Goal: Task Accomplishment & Management: Manage account settings

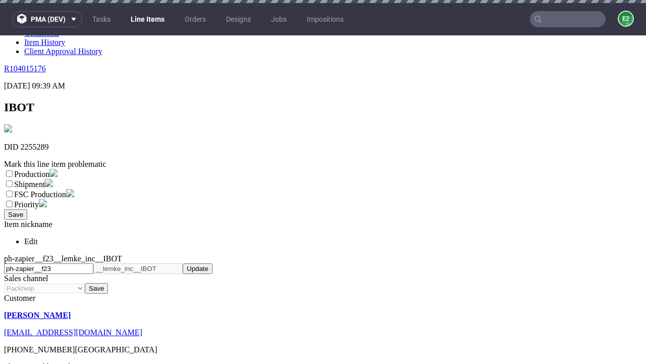
scroll to position [3, 0]
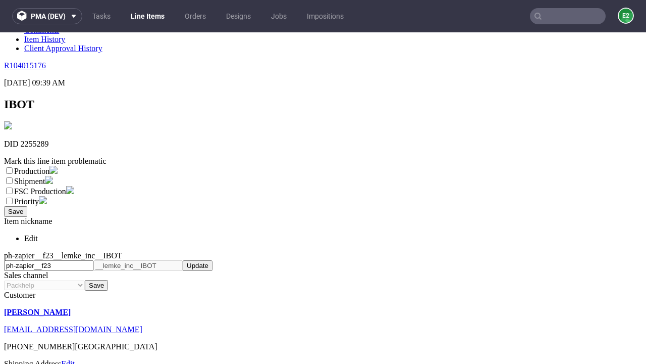
select select "dtp_ca_needed"
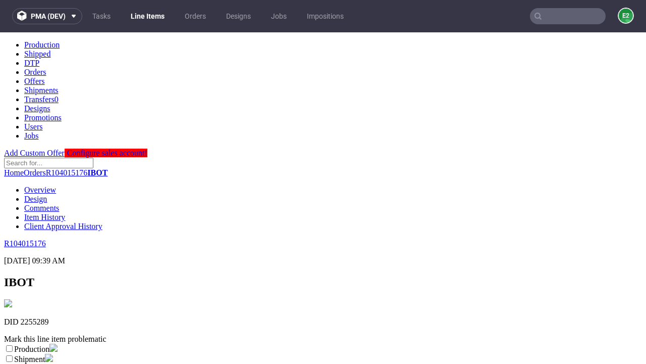
scroll to position [0, 0]
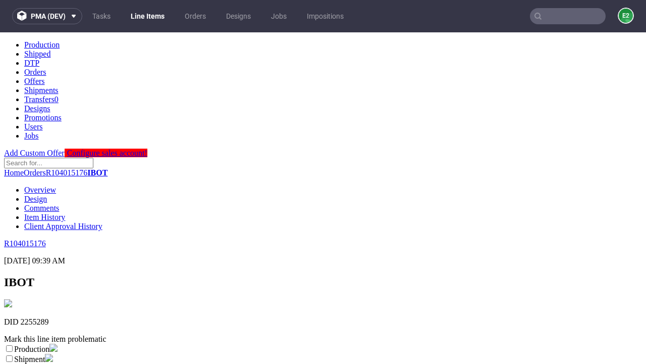
checkbox input "true"
